Goal: Transaction & Acquisition: Subscribe to service/newsletter

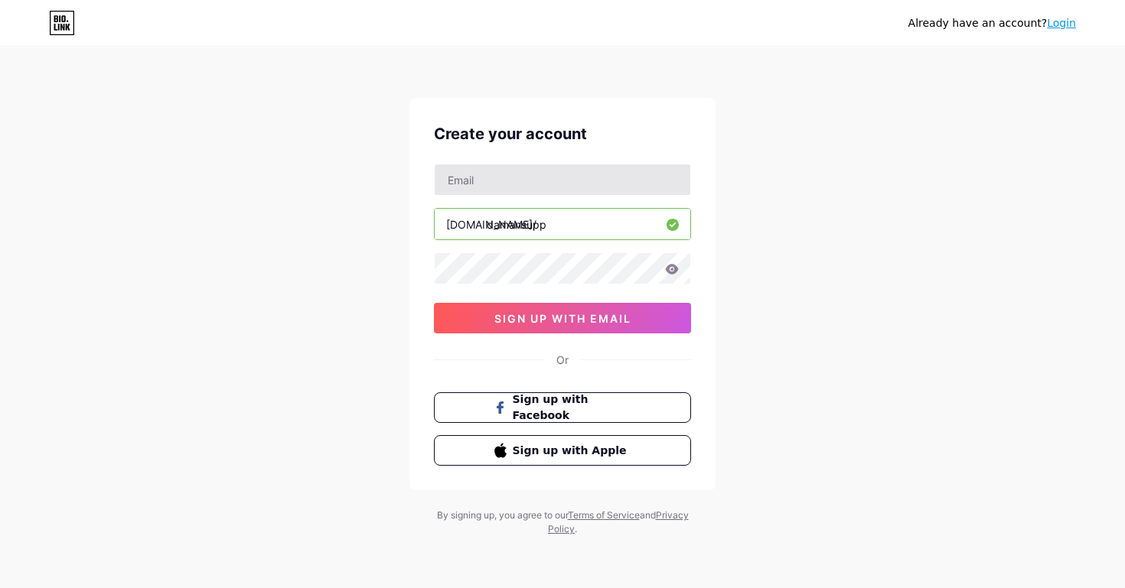
type input "damansupp"
click at [493, 180] on input "text" at bounding box center [563, 179] width 256 height 31
type input "[EMAIL_ADDRESS][DOMAIN_NAME]"
click at [673, 270] on icon at bounding box center [672, 269] width 13 height 10
click at [673, 270] on icon at bounding box center [671, 270] width 13 height 11
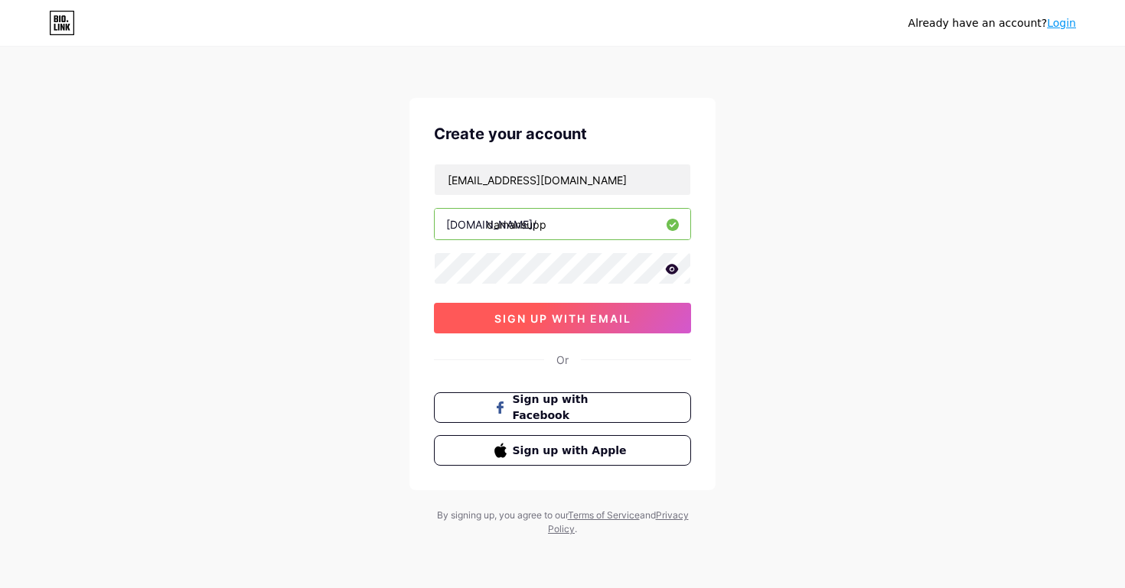
click at [602, 320] on span "sign up with email" at bounding box center [562, 318] width 137 height 13
